Goal: Task Accomplishment & Management: Use online tool/utility

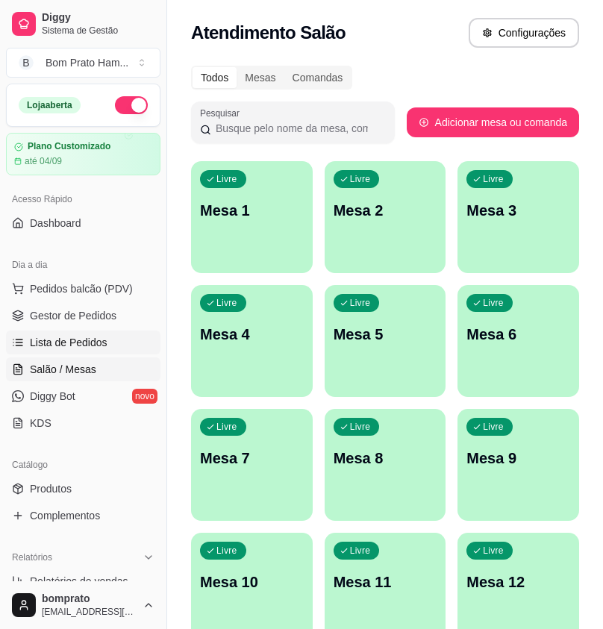
click at [104, 346] on span "Lista de Pedidos" at bounding box center [69, 342] width 78 height 15
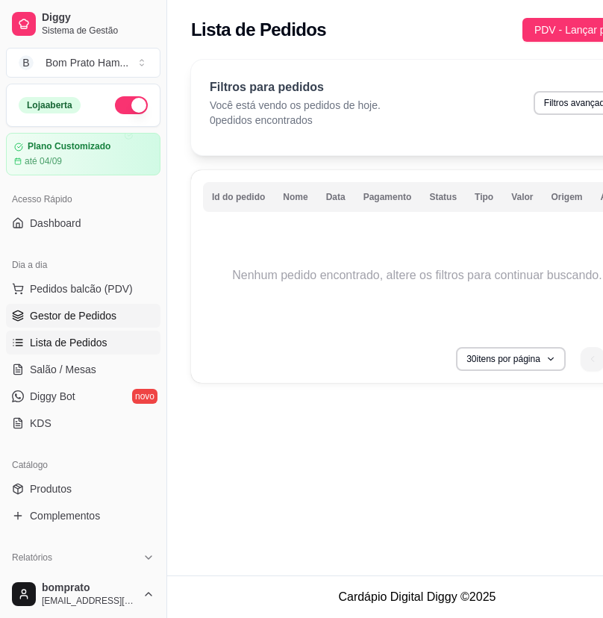
click at [109, 319] on span "Gestor de Pedidos" at bounding box center [73, 315] width 87 height 15
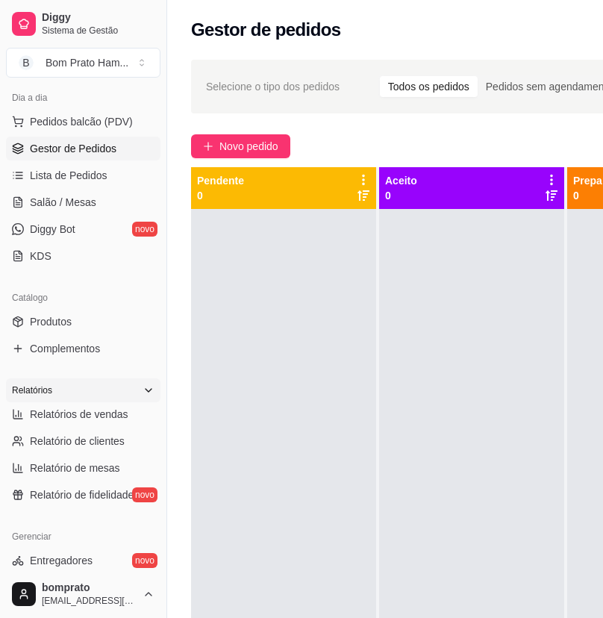
scroll to position [224, 0]
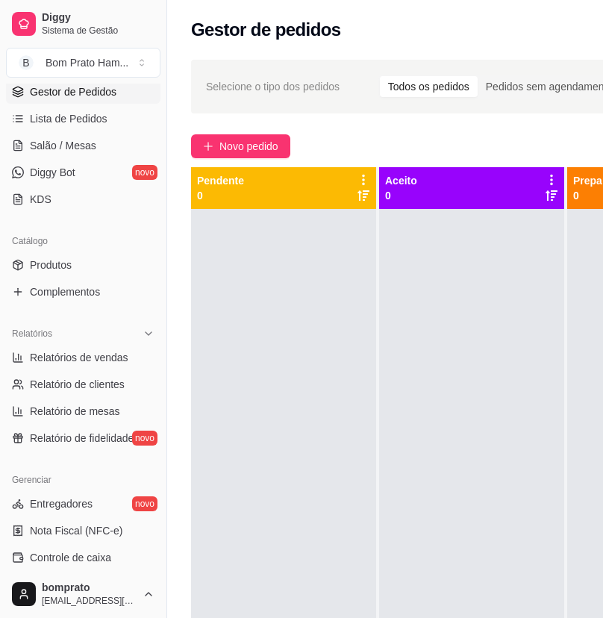
click at [94, 544] on ul "Entregadores novo Nota Fiscal (NFC-e) Controle de caixa Controle de fiado Cupon…" at bounding box center [83, 598] width 155 height 212
click at [97, 556] on span "Controle de caixa" at bounding box center [70, 557] width 81 height 15
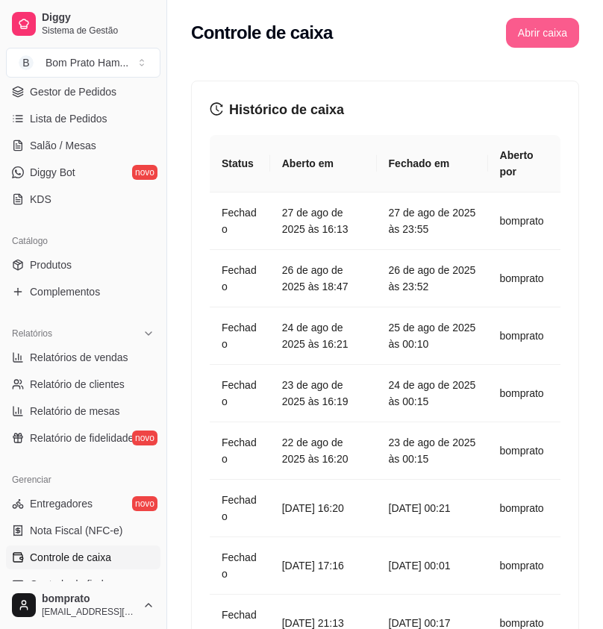
click at [535, 28] on button "Abrir caixa" at bounding box center [542, 33] width 73 height 30
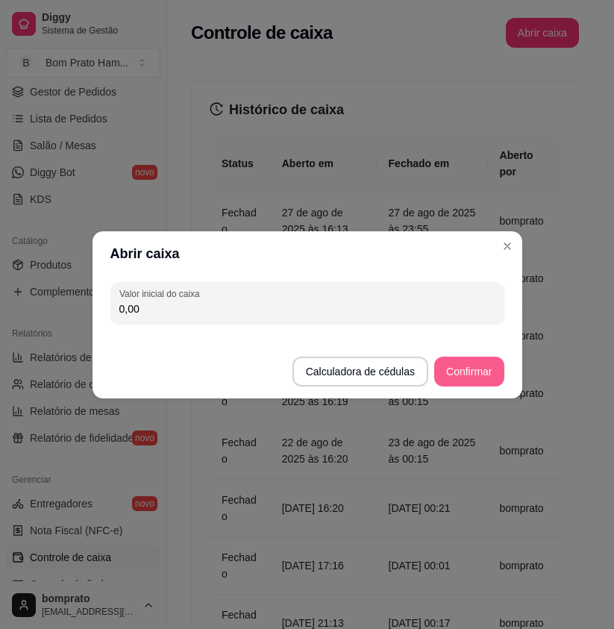
click at [474, 369] on button "Confirmar" at bounding box center [468, 372] width 69 height 30
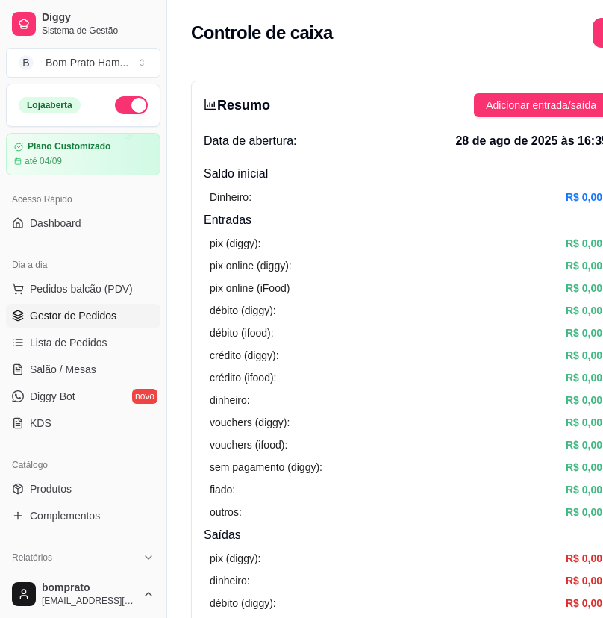
click at [103, 320] on span "Gestor de Pedidos" at bounding box center [73, 315] width 87 height 15
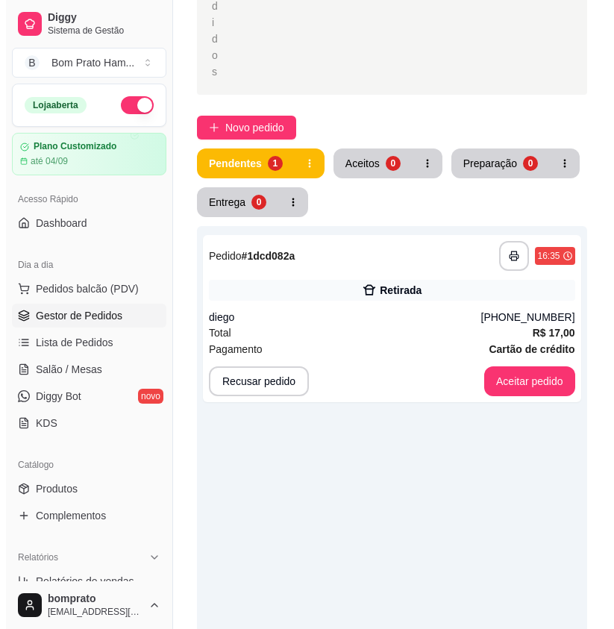
scroll to position [373, 0]
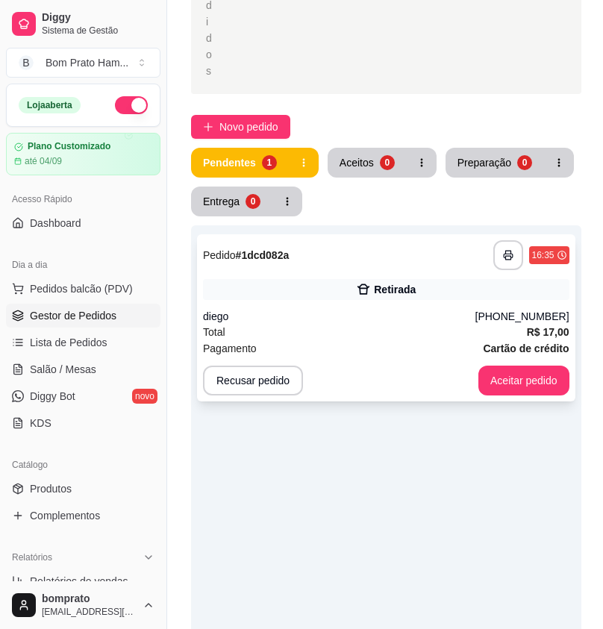
click at [337, 309] on div "diego" at bounding box center [339, 316] width 272 height 15
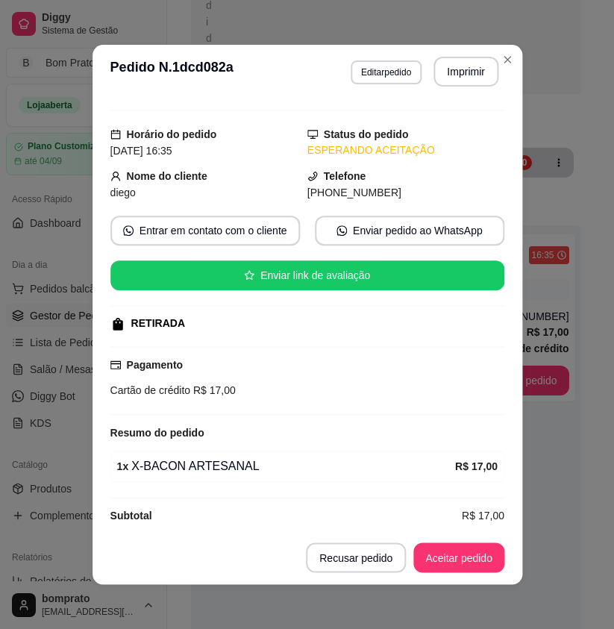
scroll to position [43, 0]
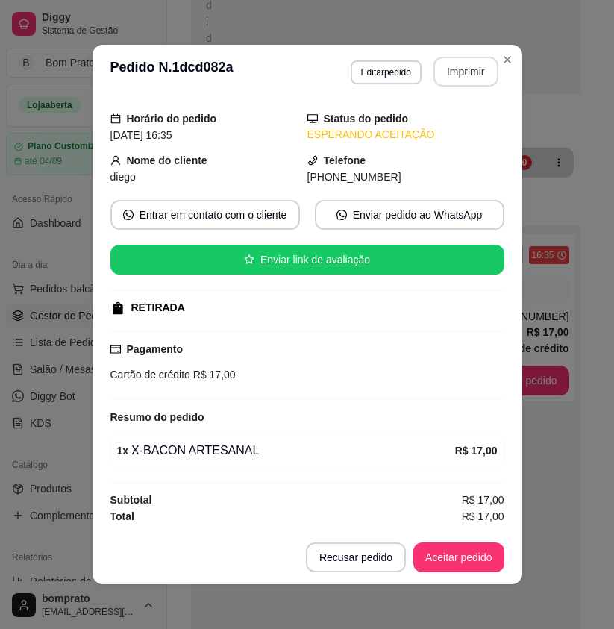
click at [473, 69] on button "Imprimir" at bounding box center [466, 72] width 65 height 30
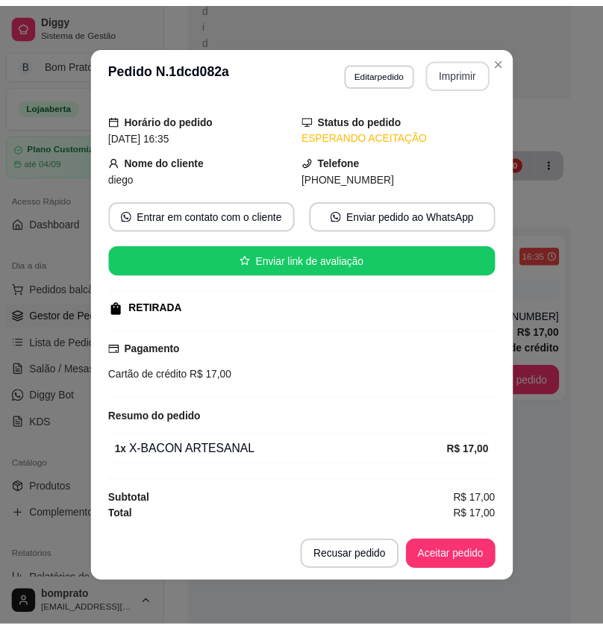
scroll to position [0, 0]
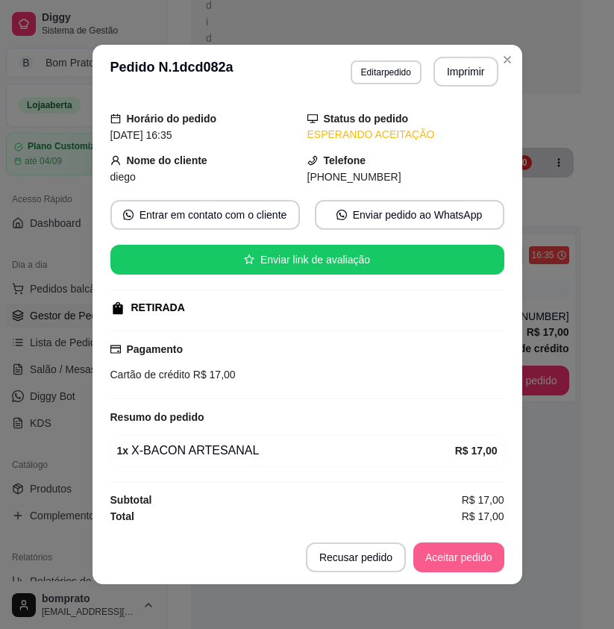
click at [475, 549] on button "Aceitar pedido" at bounding box center [459, 558] width 91 height 30
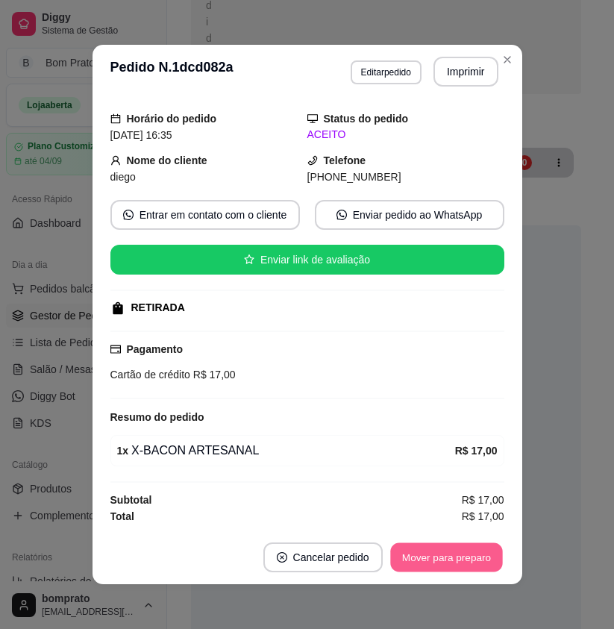
click at [476, 555] on button "Mover para preparo" at bounding box center [446, 557] width 112 height 29
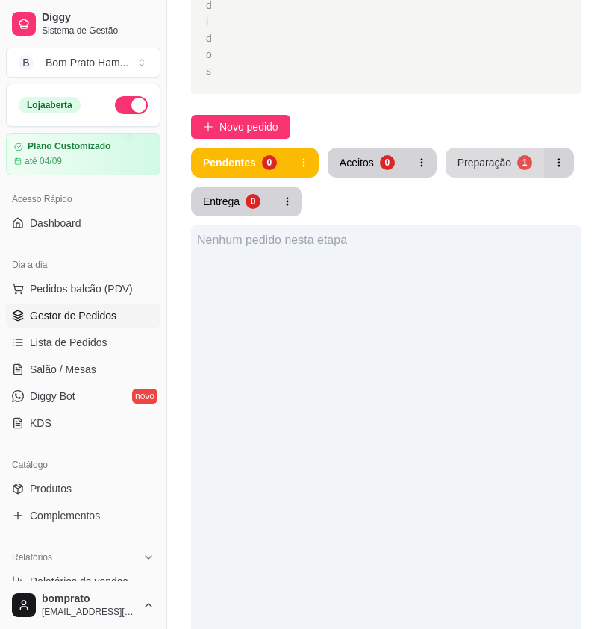
click at [490, 148] on button "Preparação 1" at bounding box center [495, 163] width 99 height 30
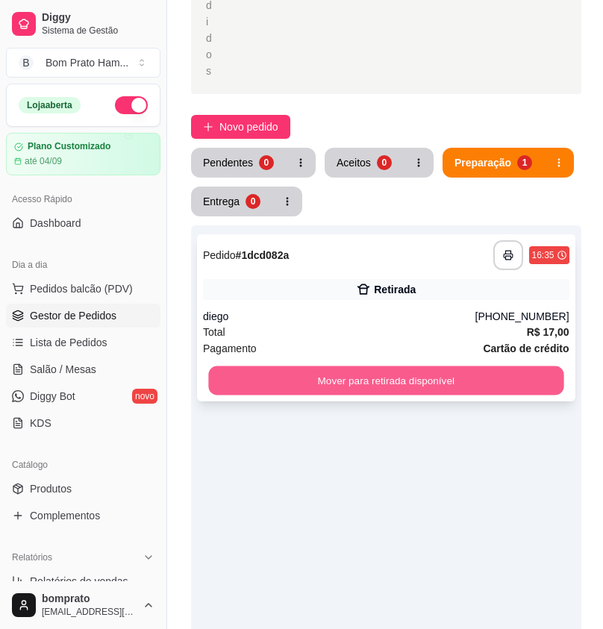
click at [398, 367] on button "Mover para retirada disponível" at bounding box center [385, 381] width 355 height 29
